Goal: Information Seeking & Learning: Learn about a topic

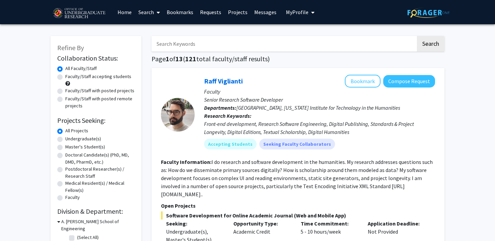
click at [65, 138] on label "Undergraduate(s)" at bounding box center [83, 138] width 36 height 7
click at [65, 138] on input "Undergraduate(s)" at bounding box center [67, 137] width 4 height 4
radio input "true"
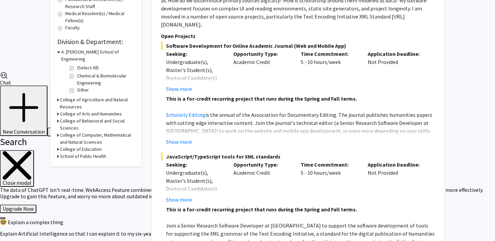
scroll to position [152, 0]
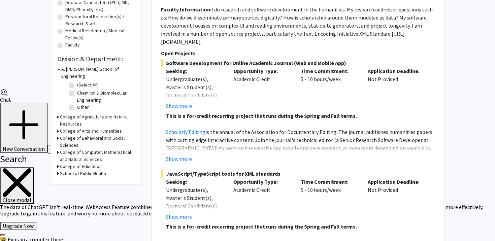
click at [78, 113] on h3 "College of Agriculture and Natural Resources" at bounding box center [97, 120] width 75 height 14
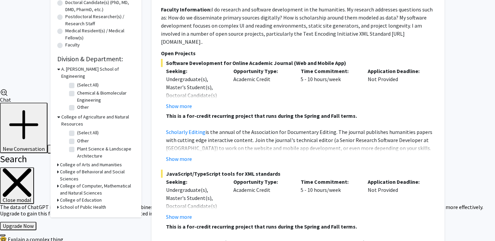
click at [76, 114] on h3 "College of Agriculture and Natural Resources" at bounding box center [97, 120] width 73 height 14
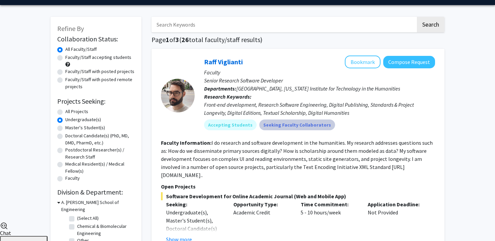
scroll to position [7, 0]
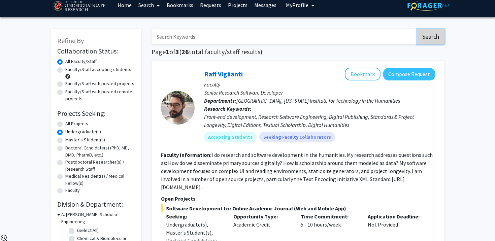
click at [427, 36] on button "Search" at bounding box center [431, 36] width 28 height 15
radio input "true"
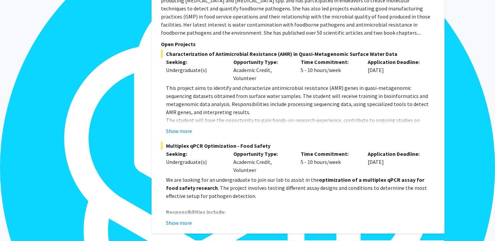
scroll to position [570, 0]
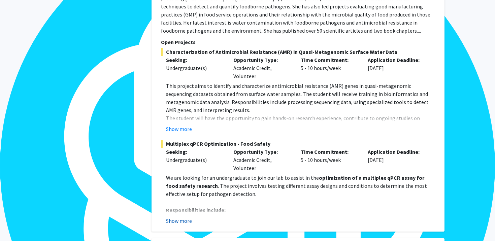
click at [187, 217] on button "Show more" at bounding box center [179, 221] width 26 height 8
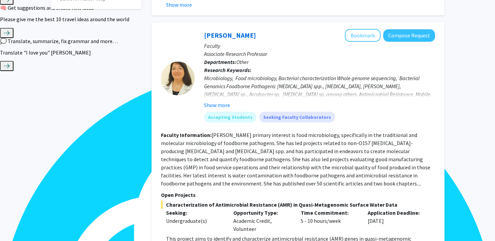
scroll to position [419, 0]
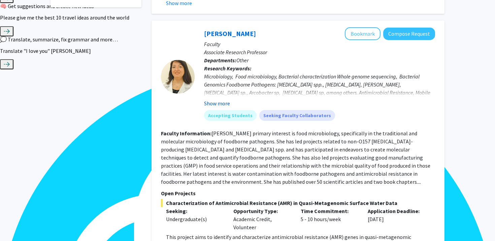
click at [216, 99] on button "Show more" at bounding box center [217, 103] width 26 height 8
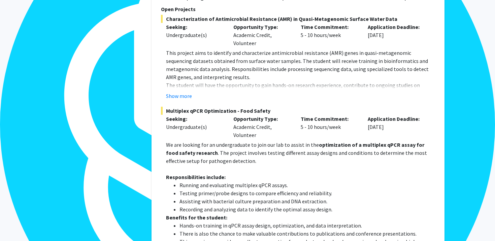
scroll to position [610, 0]
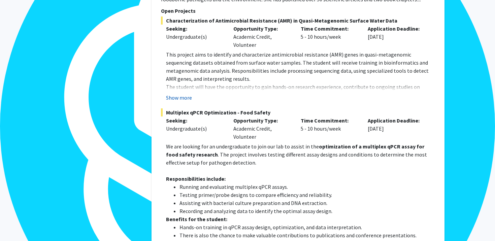
click at [181, 94] on button "Show more" at bounding box center [179, 98] width 26 height 8
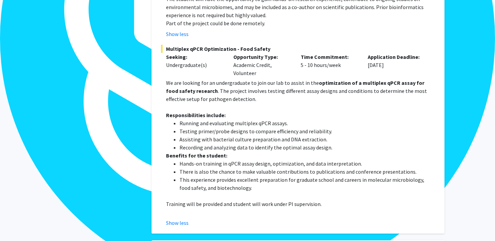
scroll to position [697, 0]
